Goal: Navigation & Orientation: Find specific page/section

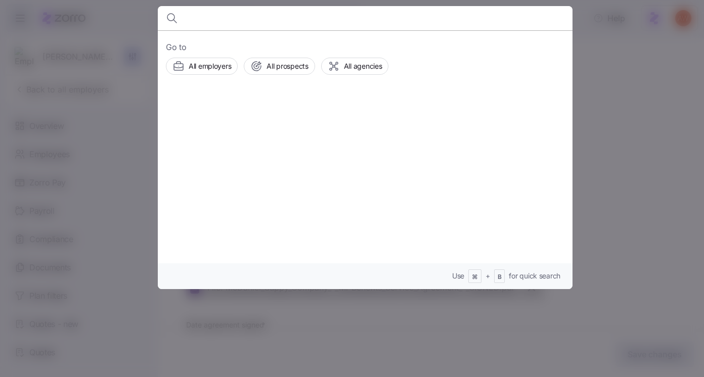
scroll to position [121, 0]
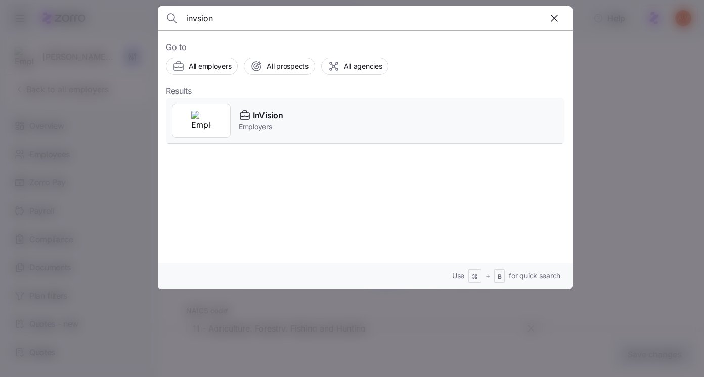
type input "invsion"
click at [261, 108] on div "InVision Employers" at bounding box center [365, 121] width 398 height 47
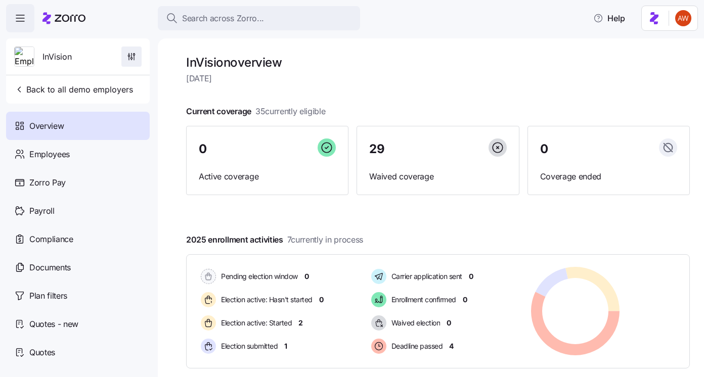
click at [131, 61] on icon "button" at bounding box center [131, 57] width 10 height 10
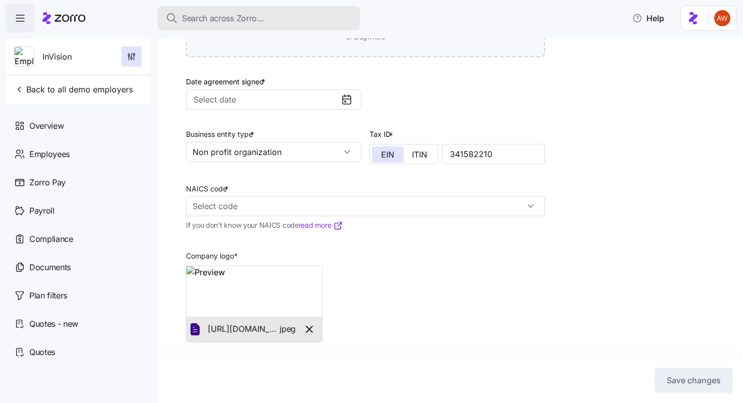
scroll to position [290, 0]
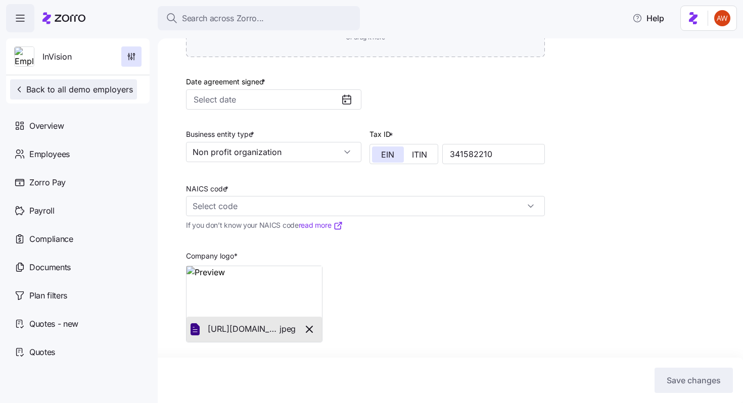
click at [95, 90] on span "Back to all demo employers" at bounding box center [73, 89] width 119 height 12
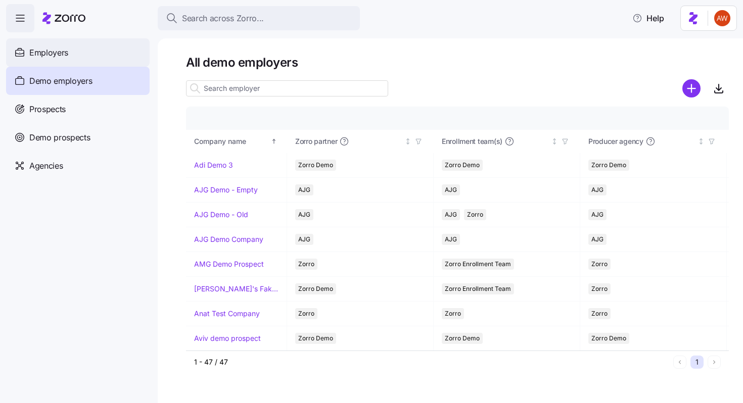
click at [101, 55] on div "Employers" at bounding box center [78, 52] width 144 height 28
